Goal: Transaction & Acquisition: Book appointment/travel/reservation

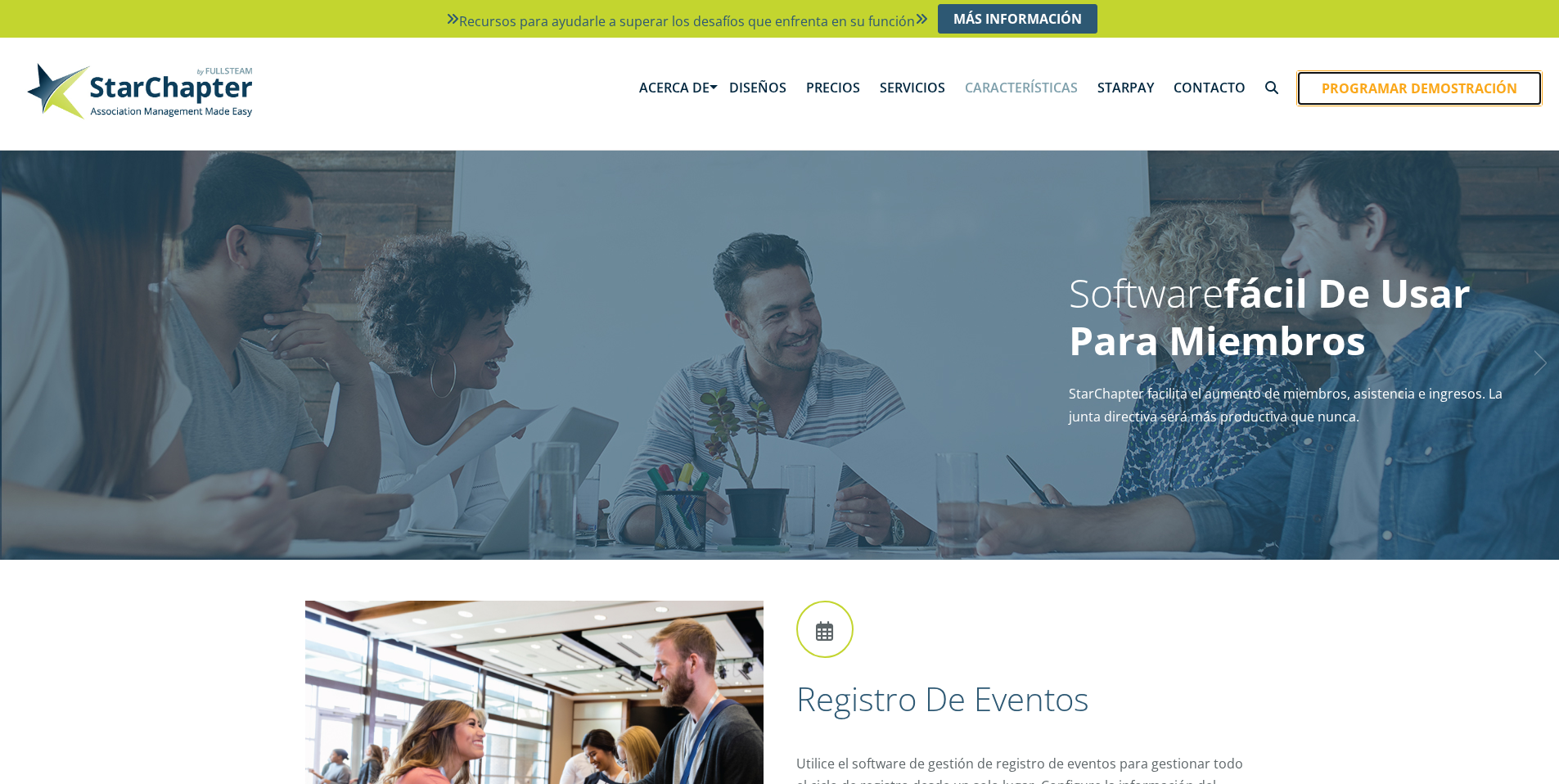
click at [1359, 87] on font "Programar demostración" at bounding box center [1420, 88] width 196 height 18
drag, startPoint x: 1276, startPoint y: 58, endPoint x: 1266, endPoint y: 77, distance: 21.5
click at [0, 0] on div "incógnita" at bounding box center [0, 0] width 0 height 0
click at [0, 0] on font "incógnita" at bounding box center [0, 0] width 0 height 0
click at [1538, 365] on link "Próximo" at bounding box center [1538, 359] width 25 height 41
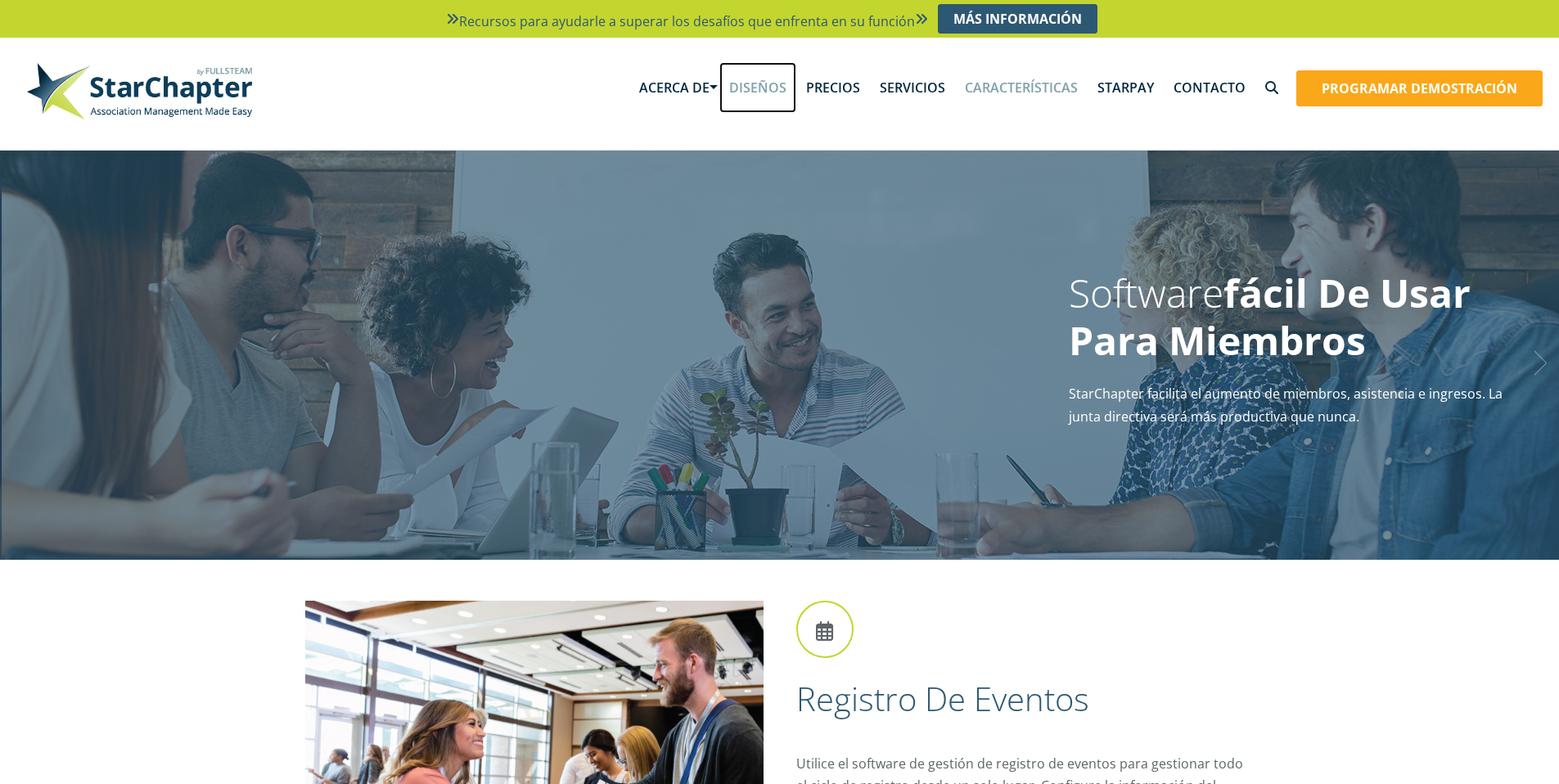
click at [768, 85] on font "Diseños" at bounding box center [758, 87] width 57 height 18
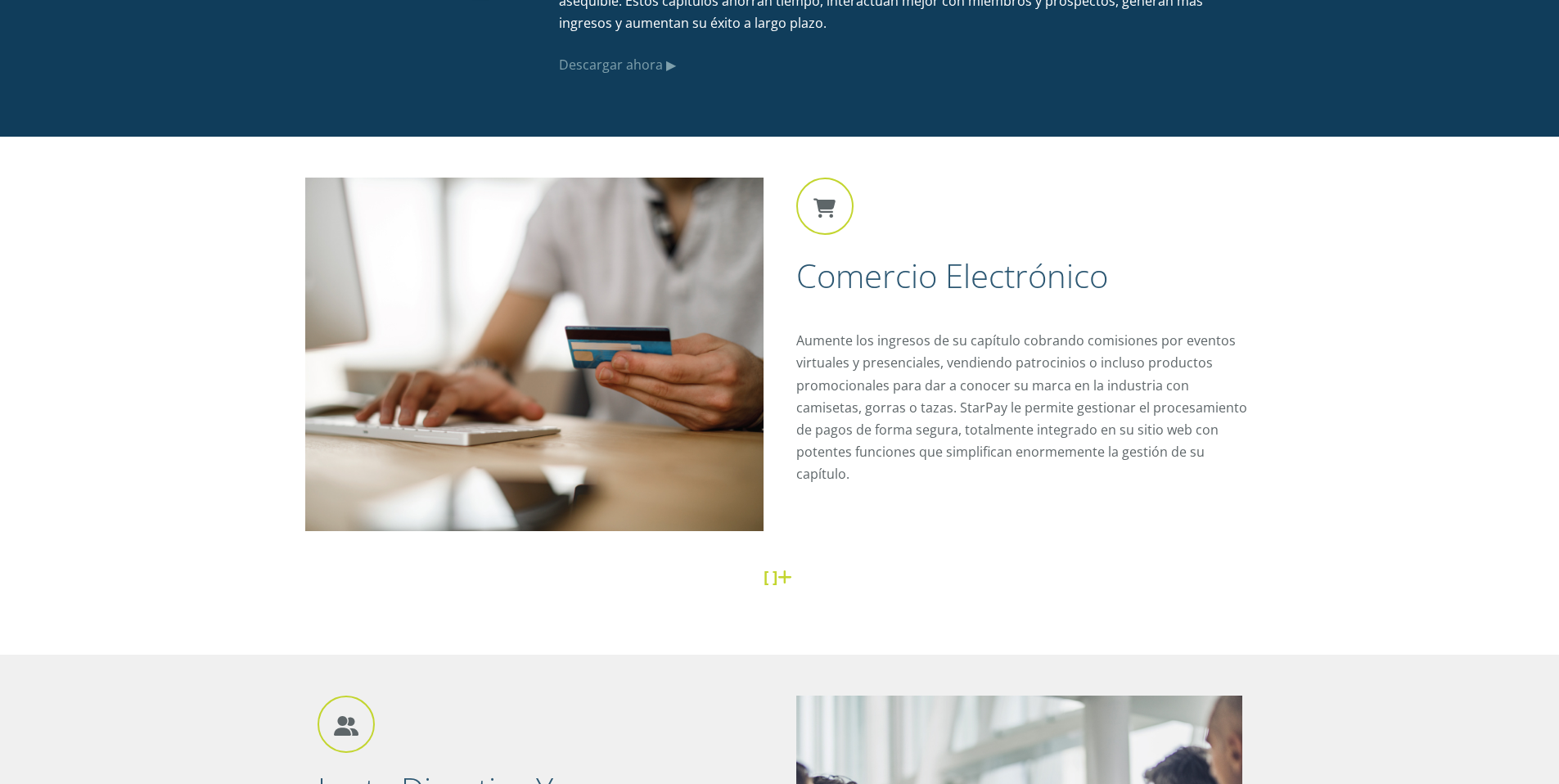
scroll to position [3143, 0]
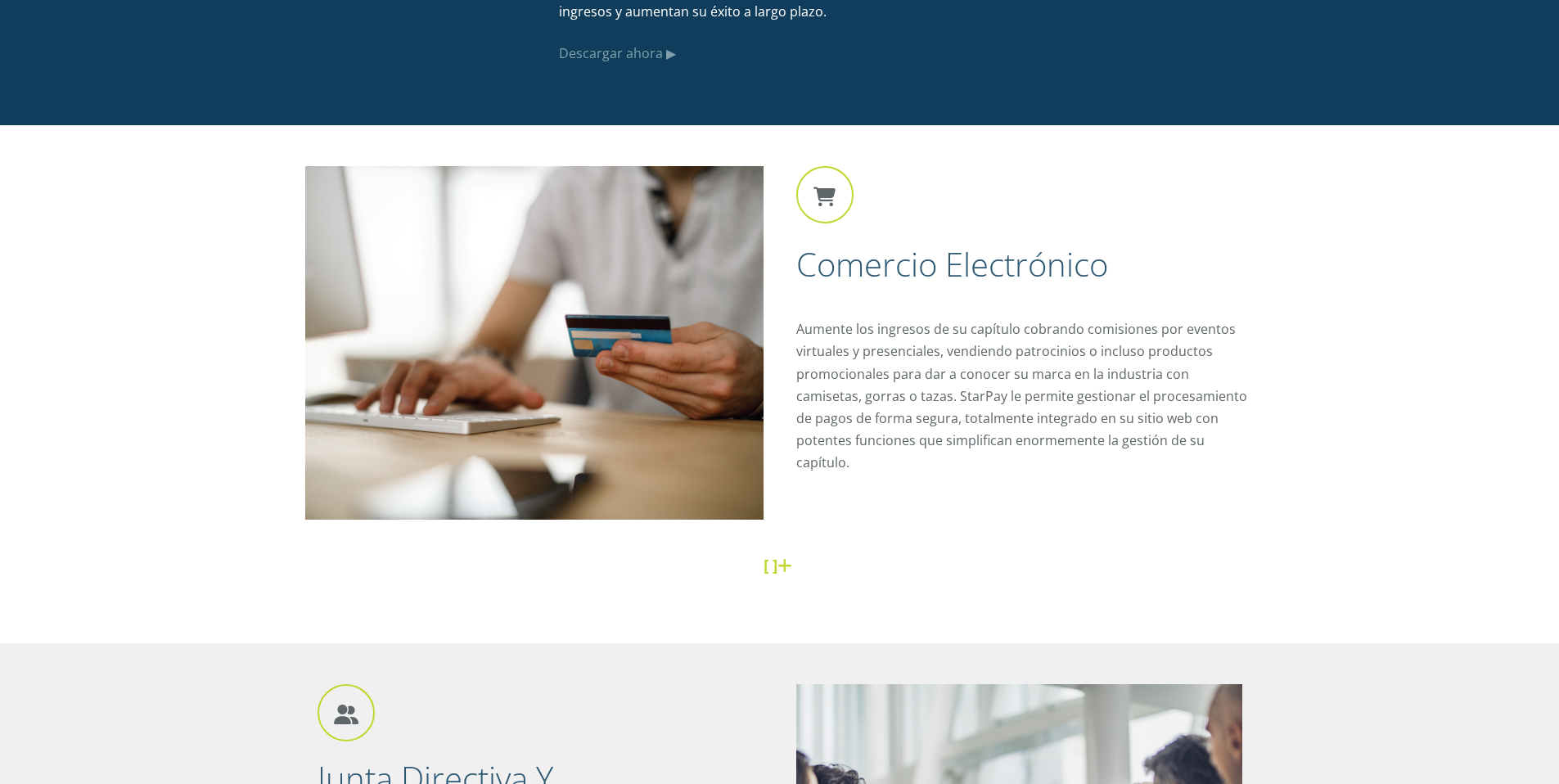
click at [780, 569] on link at bounding box center [787, 565] width 19 height 22
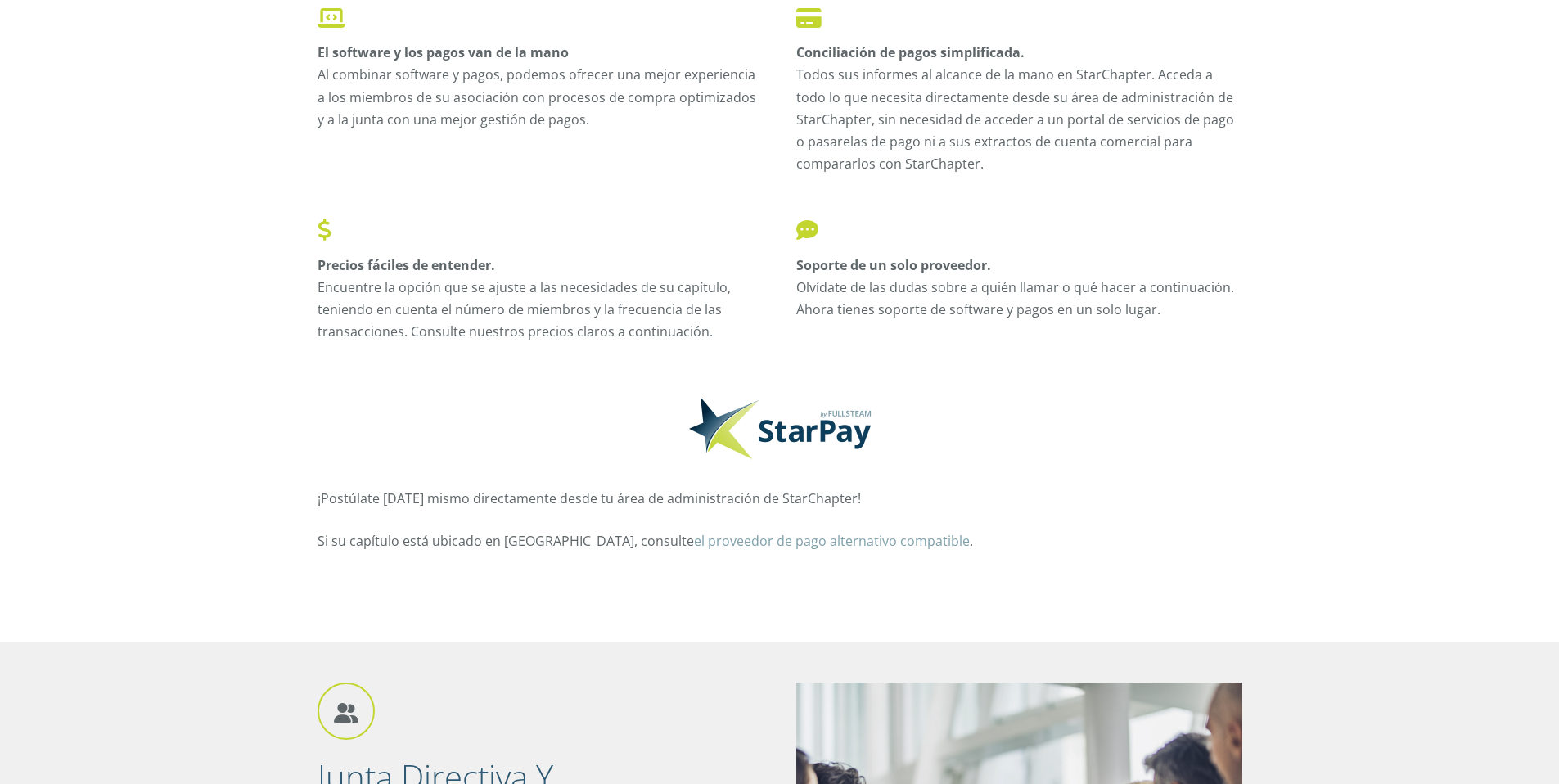
scroll to position [3965, 0]
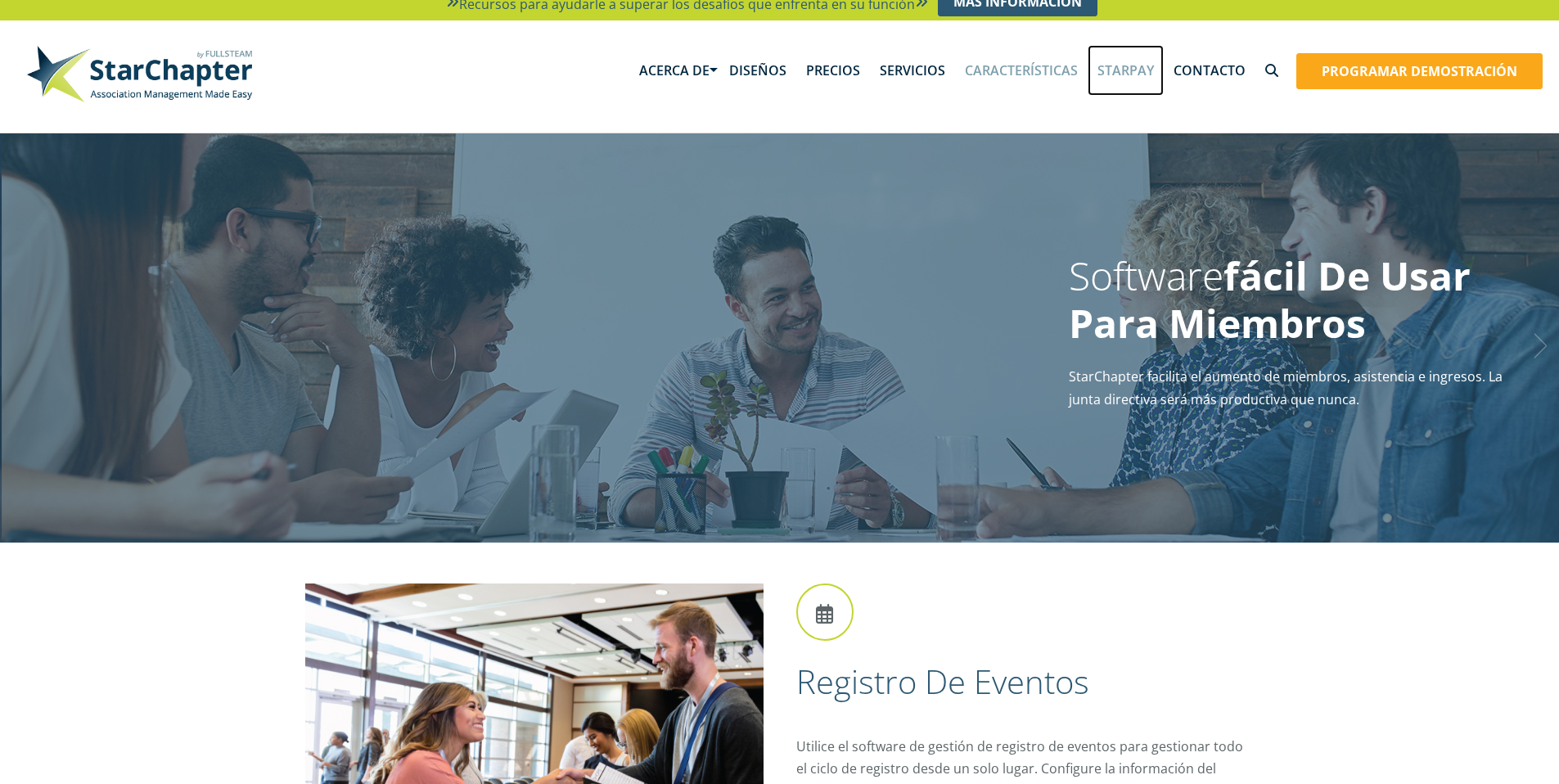
click at [1153, 67] on font "StarPay" at bounding box center [1126, 70] width 57 height 18
